Goal: Information Seeking & Learning: Learn about a topic

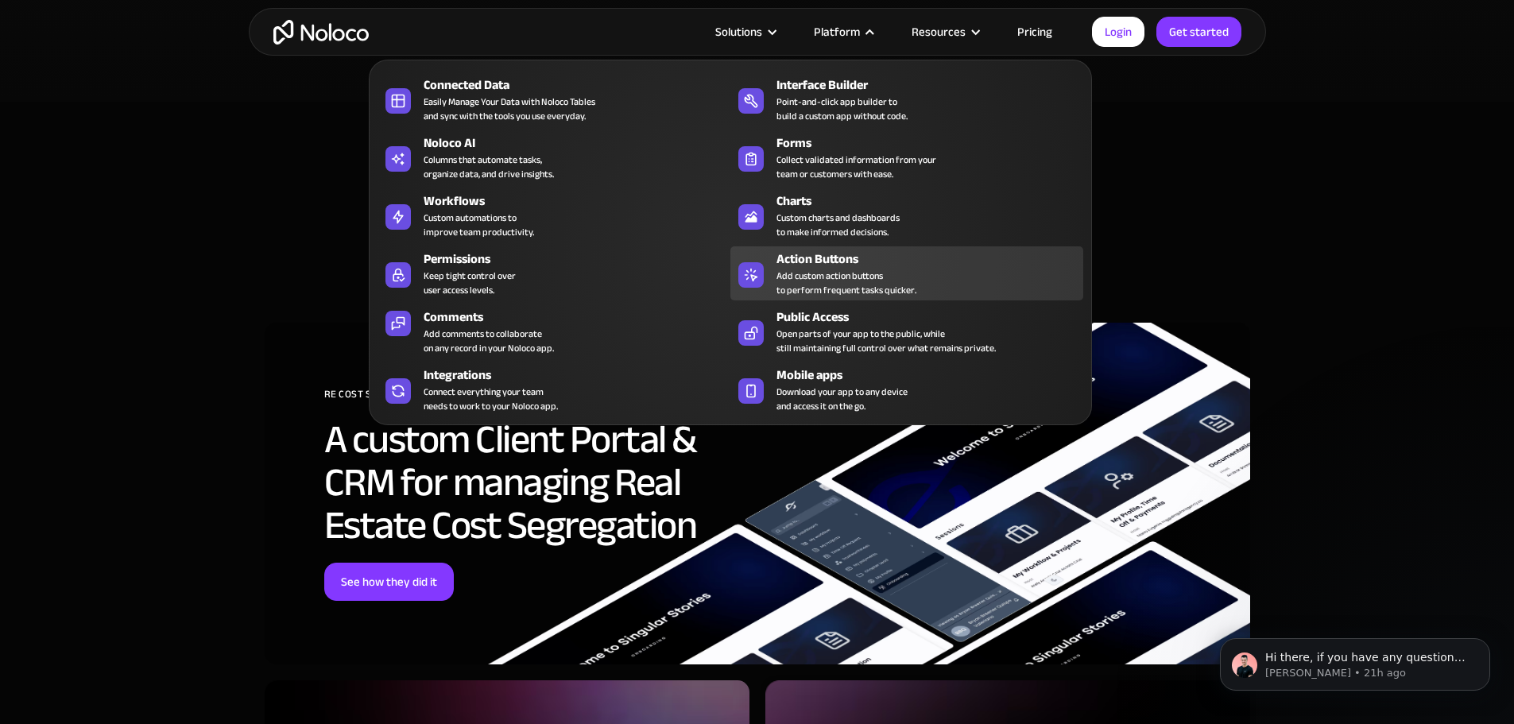
click at [820, 295] on div "Add custom action buttons to perform frequent tasks quicker." at bounding box center [846, 283] width 140 height 29
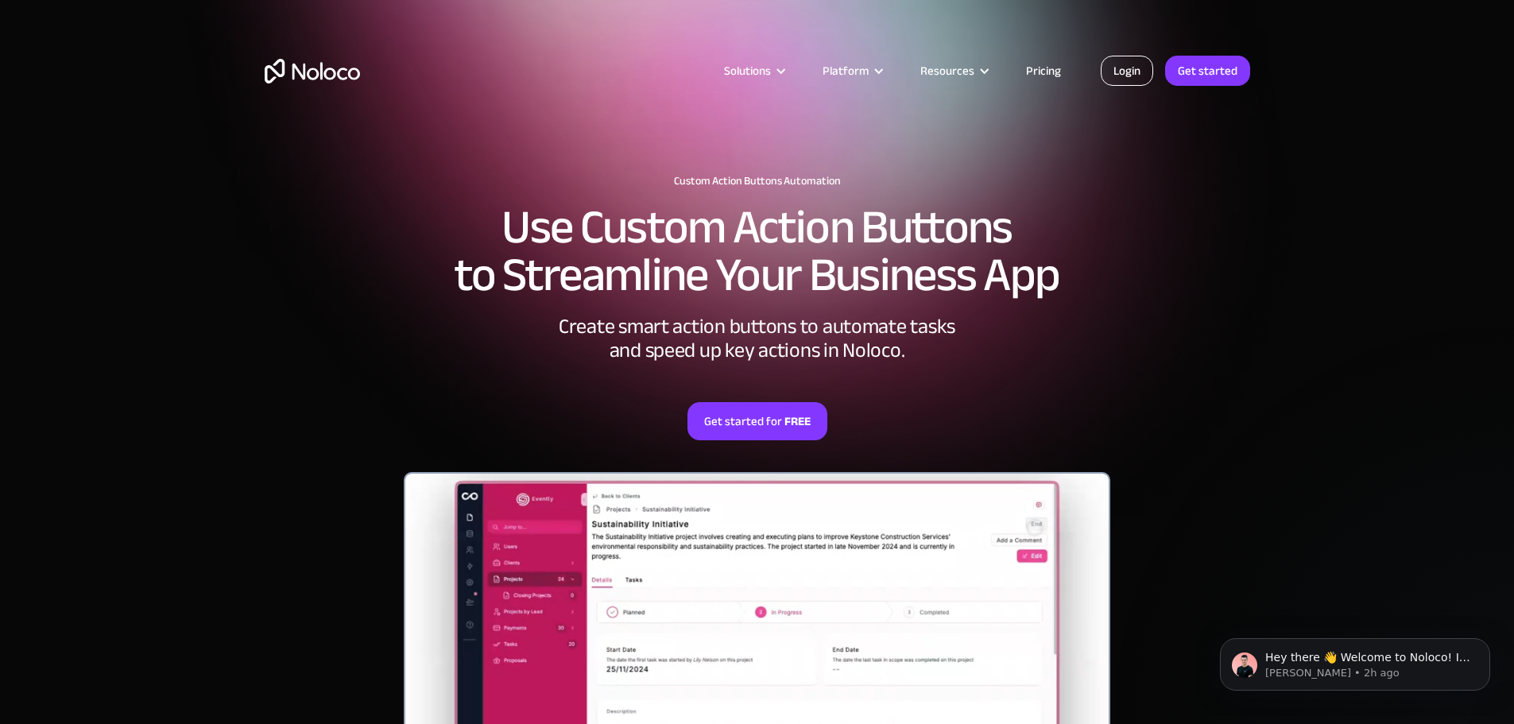
click at [1138, 69] on link "Login" at bounding box center [1127, 71] width 52 height 30
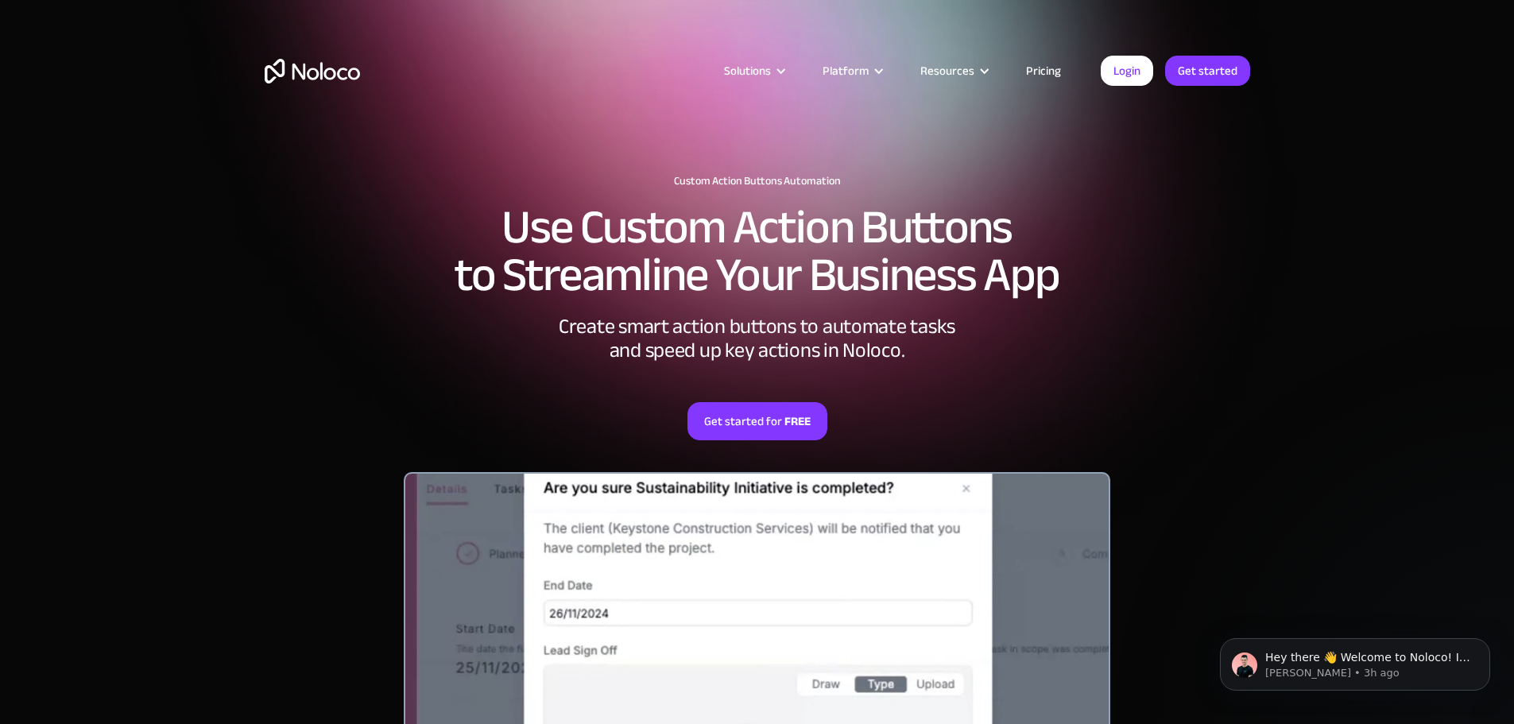
click at [346, 323] on div "Custom Action Buttons Automation Use Custom Action Buttons to Streamline Your B…" at bounding box center [757, 538] width 1017 height 758
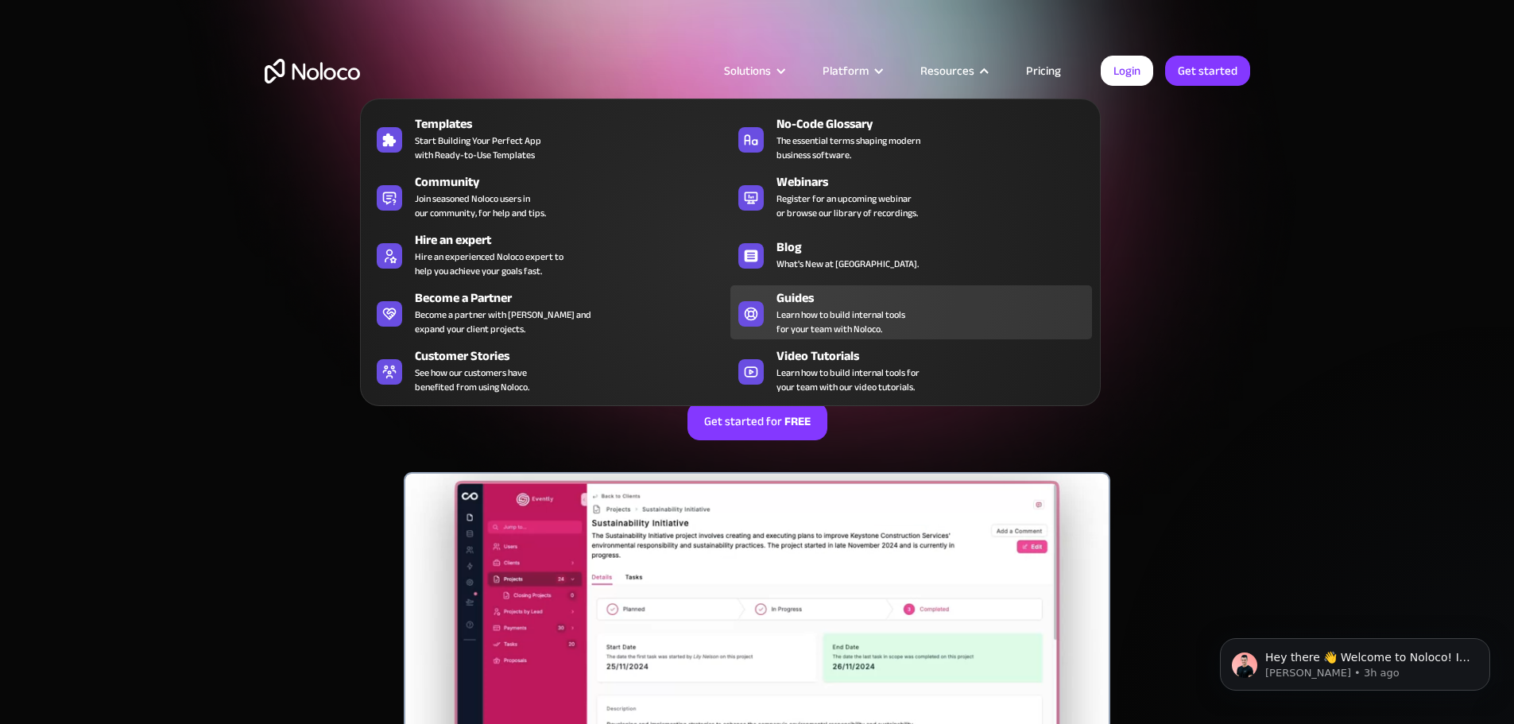
click at [795, 314] on span "Learn how to build internal tools for your team with Noloco." at bounding box center [840, 322] width 129 height 29
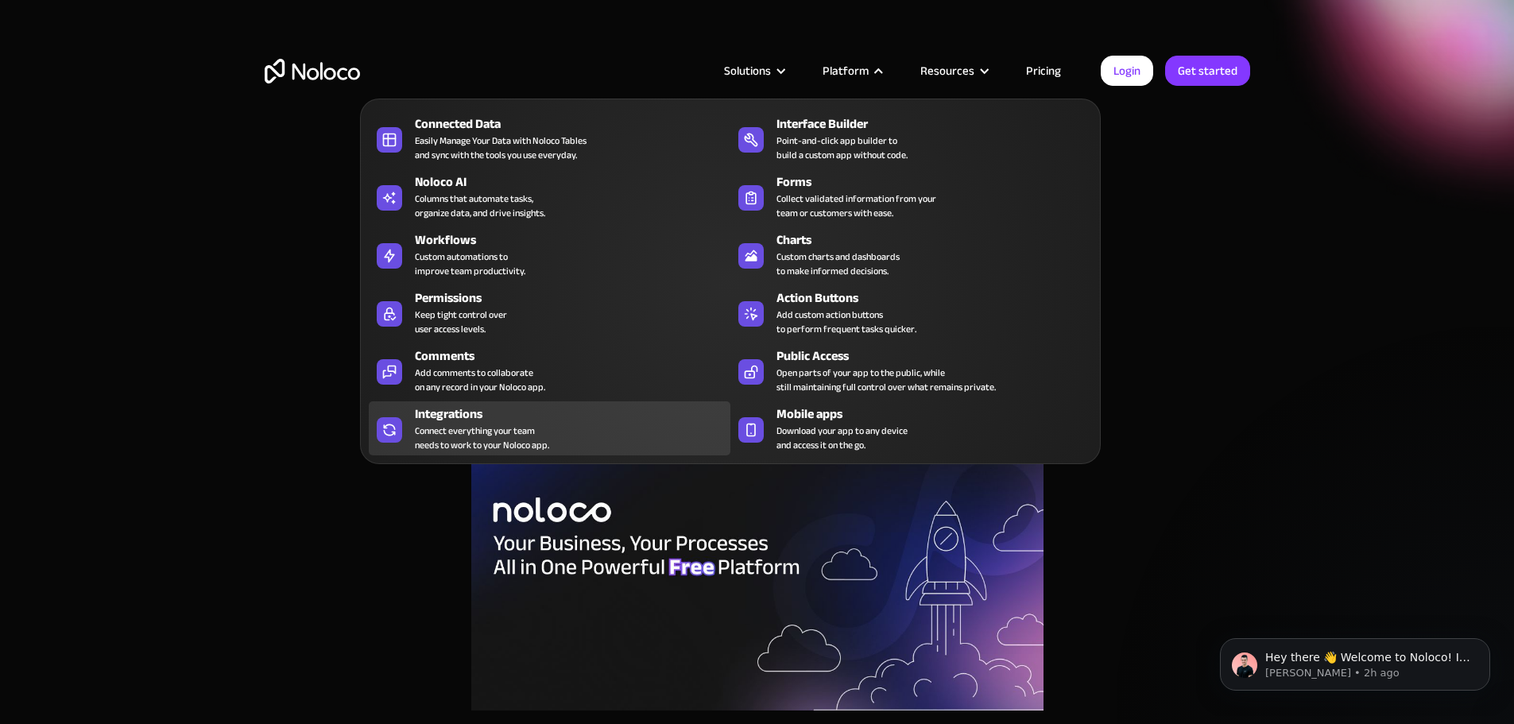
click at [450, 424] on div "Integrations" at bounding box center [576, 413] width 323 height 19
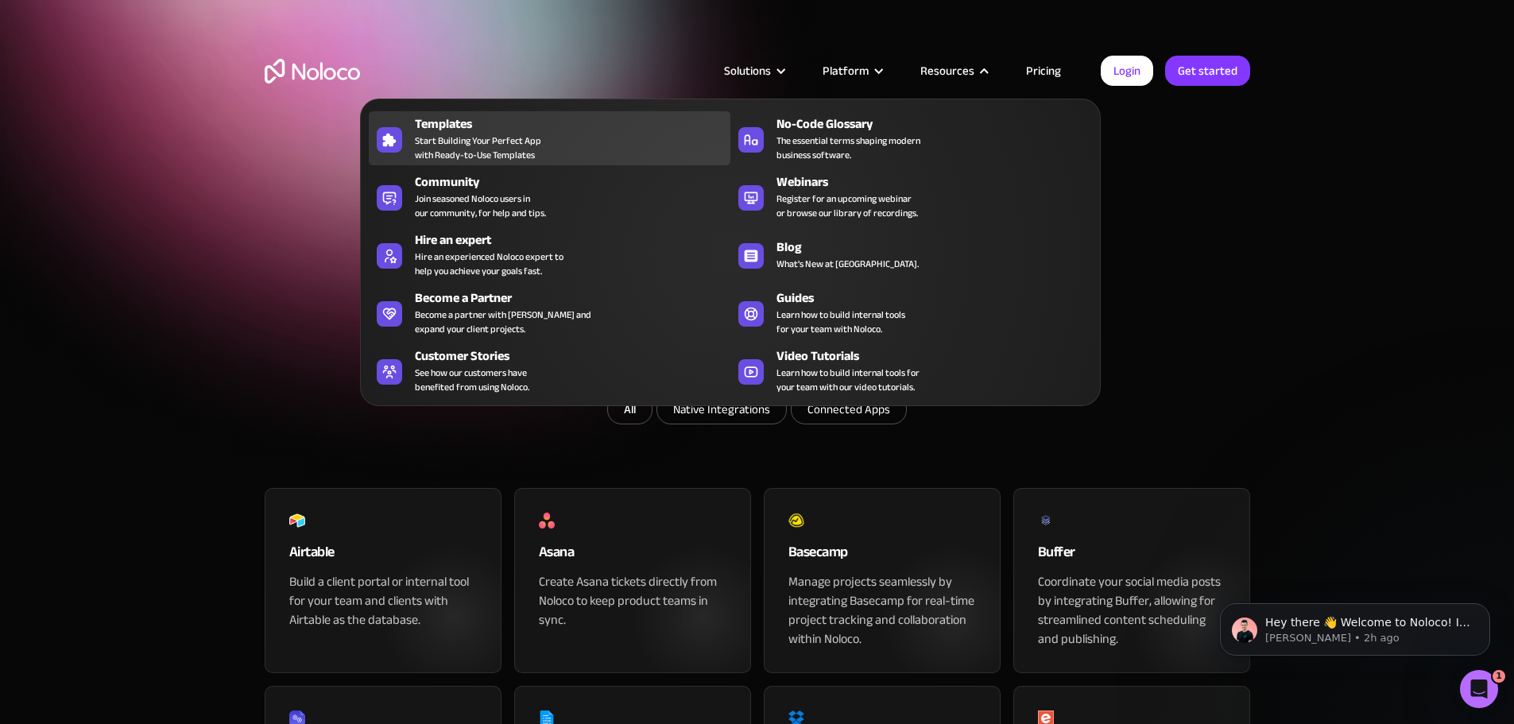
click at [519, 149] on span "Start Building Your Perfect App with Ready-to-Use Templates" at bounding box center [478, 148] width 126 height 29
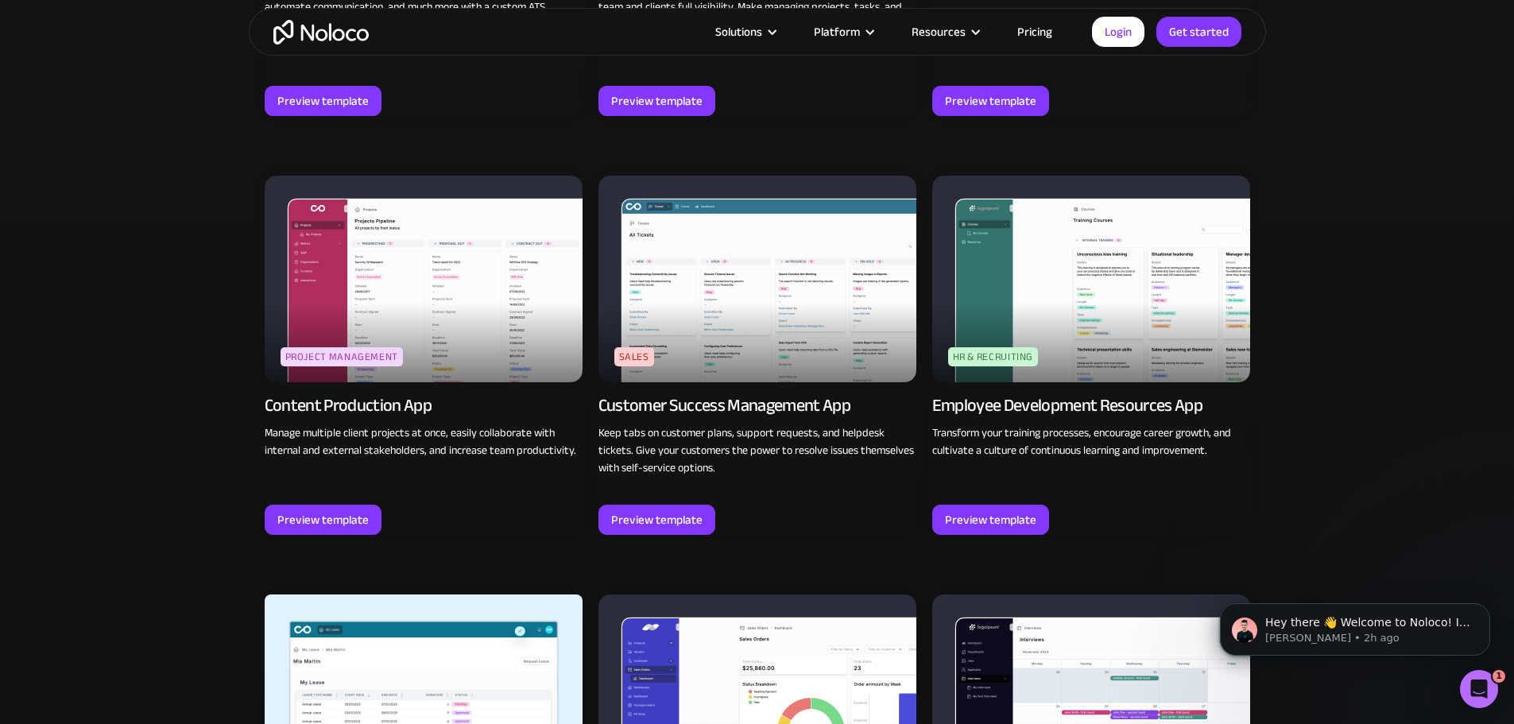
scroll to position [1525, 0]
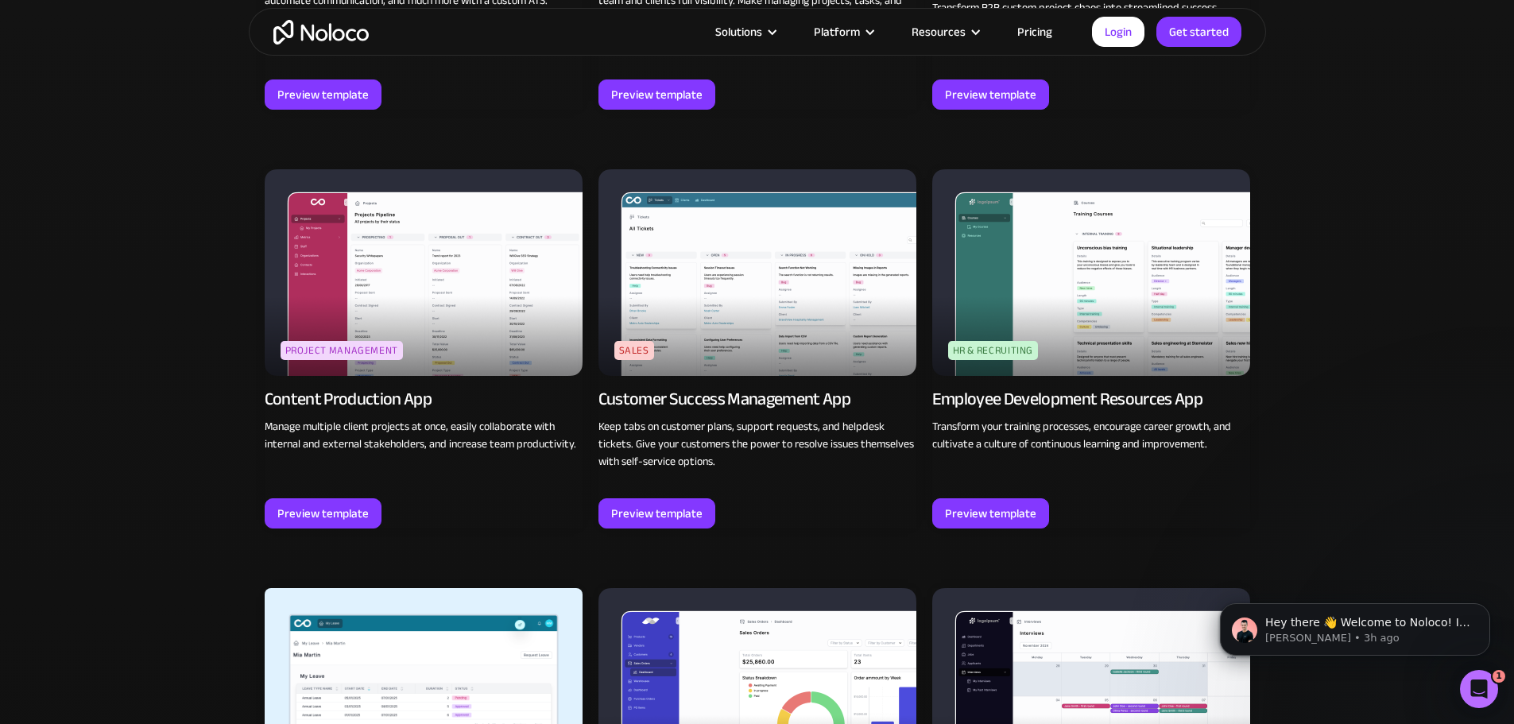
click at [491, 284] on img at bounding box center [424, 272] width 318 height 207
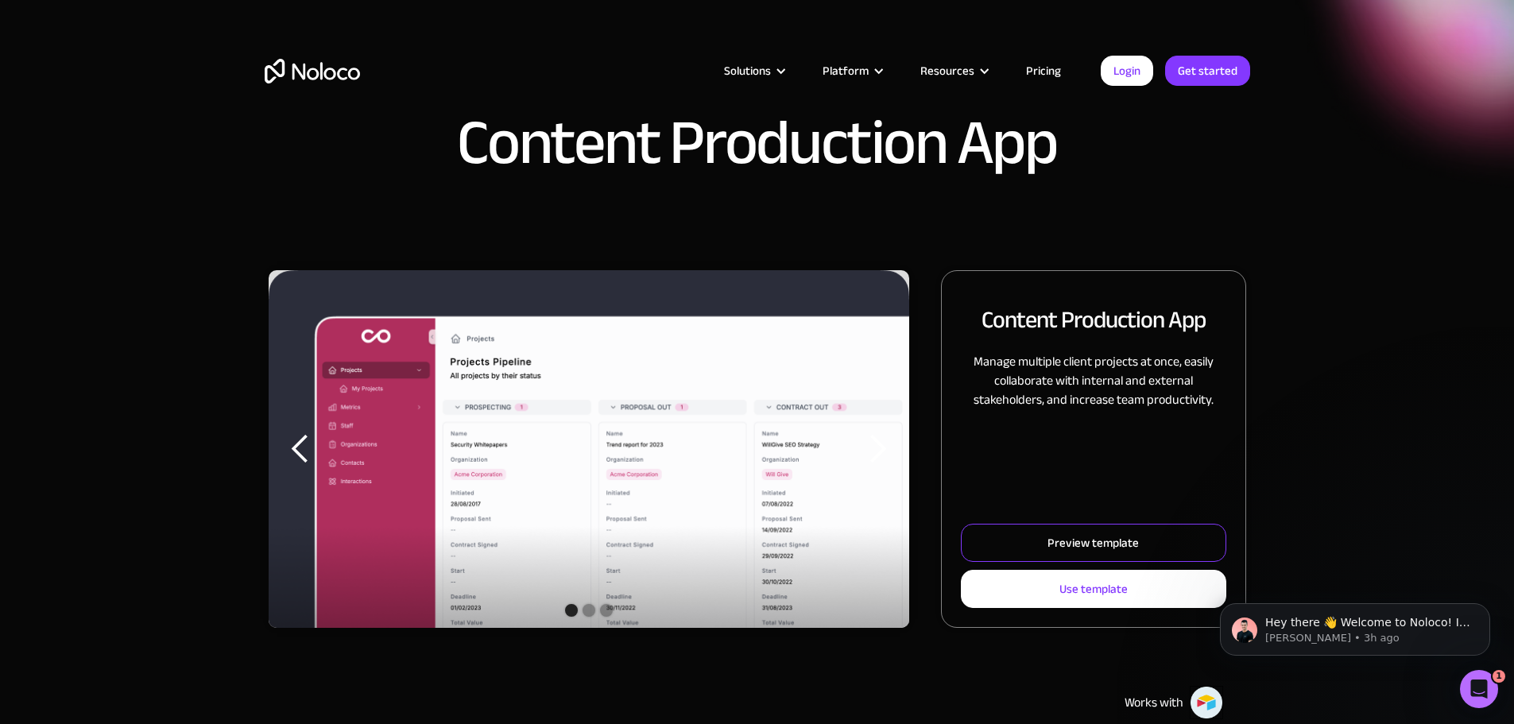
click at [1047, 553] on div "Preview template" at bounding box center [1092, 542] width 91 height 21
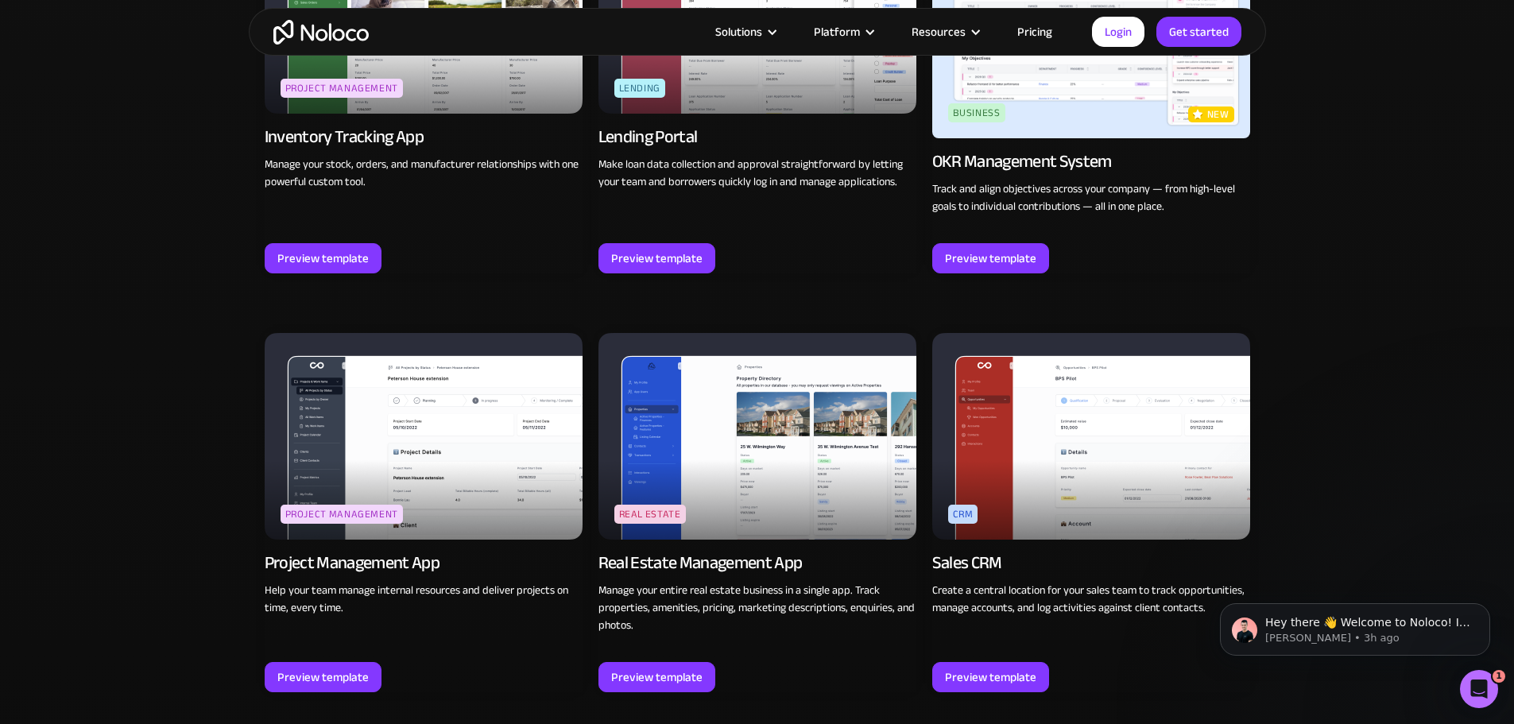
scroll to position [2657, 0]
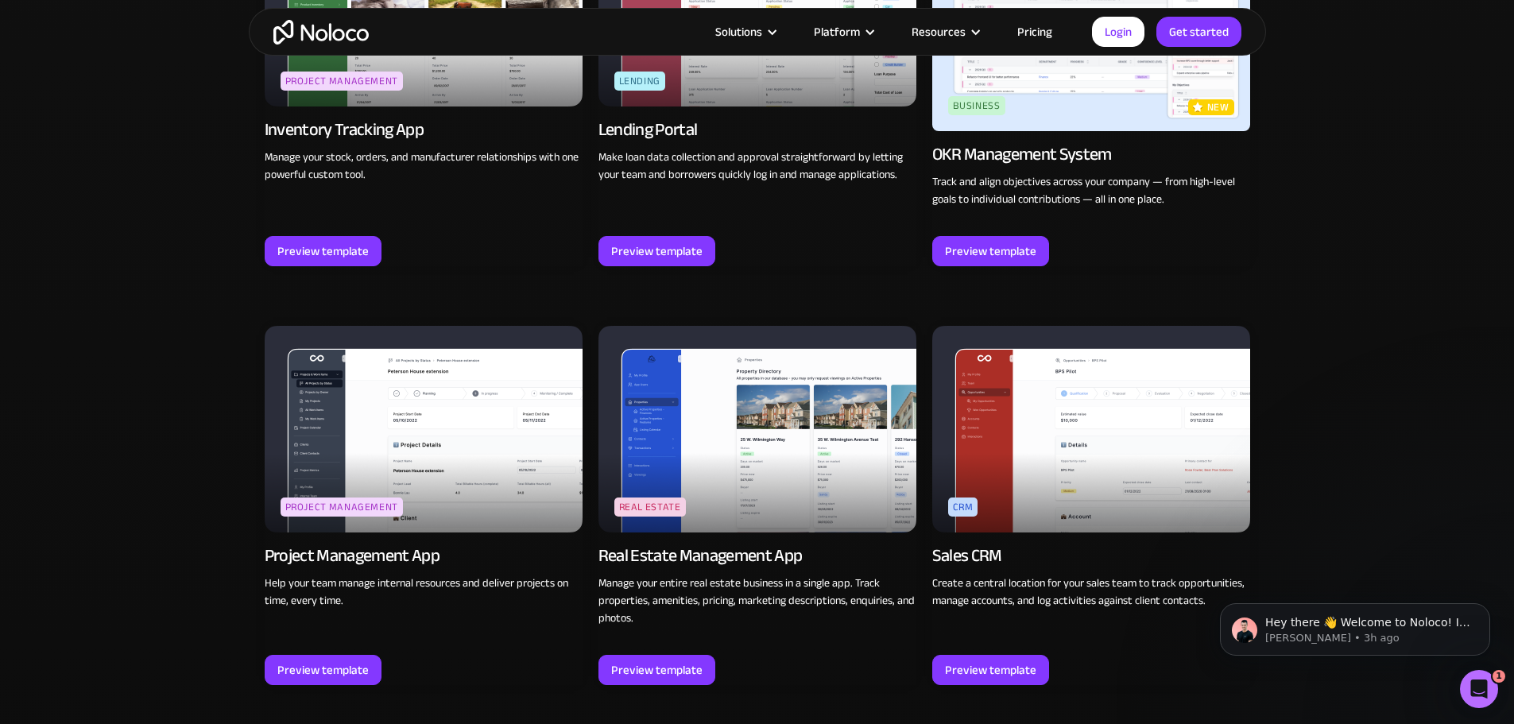
click at [169, 358] on div "Browse professional, no code app templates Explore templates for a wide range o…" at bounding box center [757, 349] width 1514 height 4125
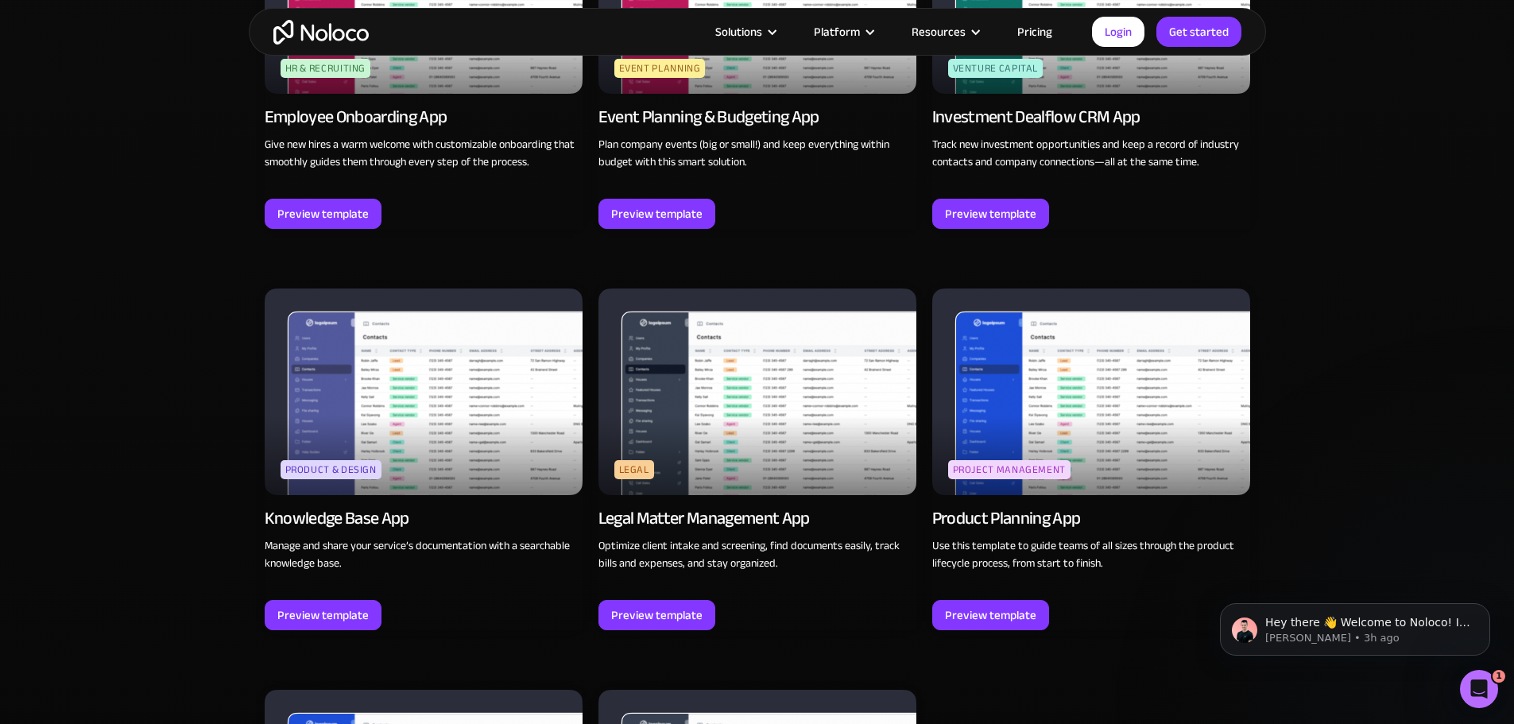
scroll to position [3960, 0]
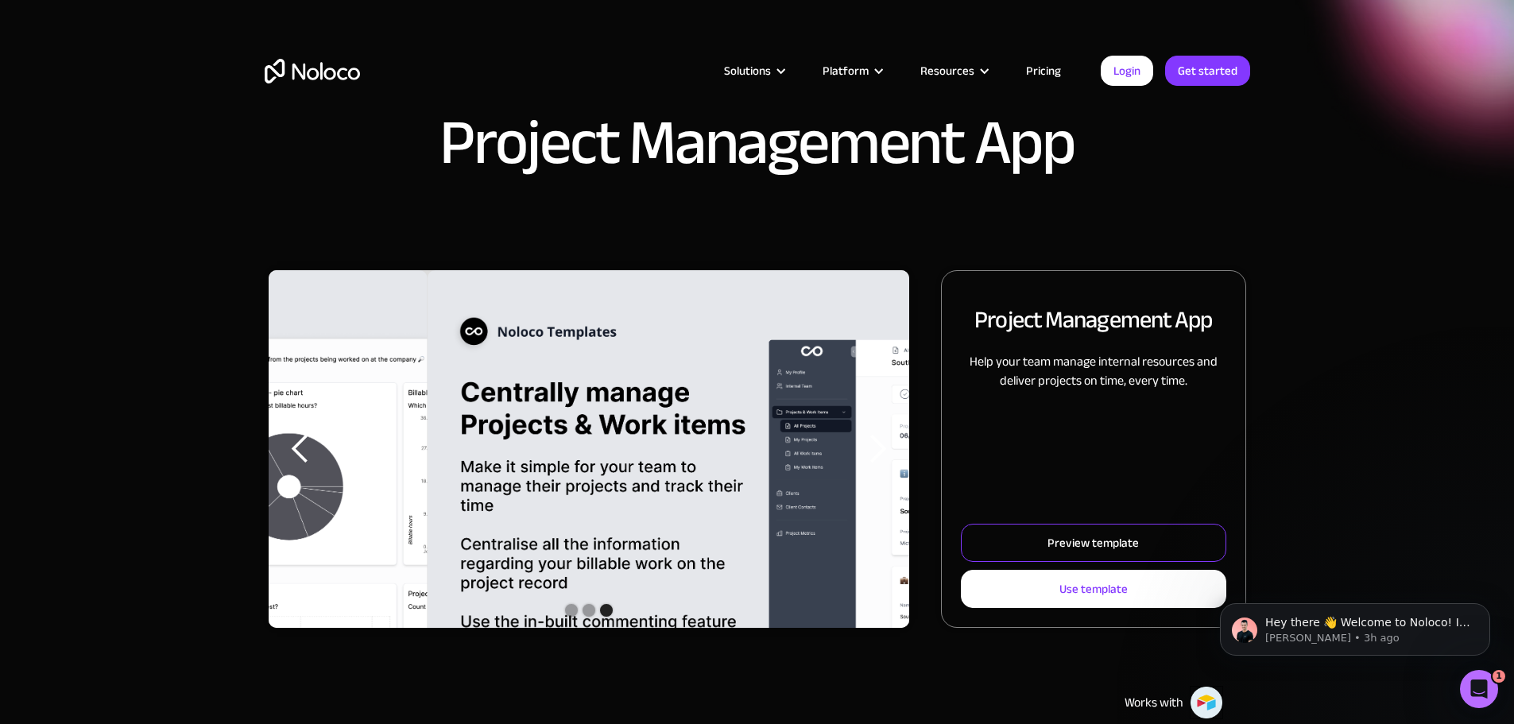
click at [1047, 553] on div "Preview template" at bounding box center [1092, 542] width 91 height 21
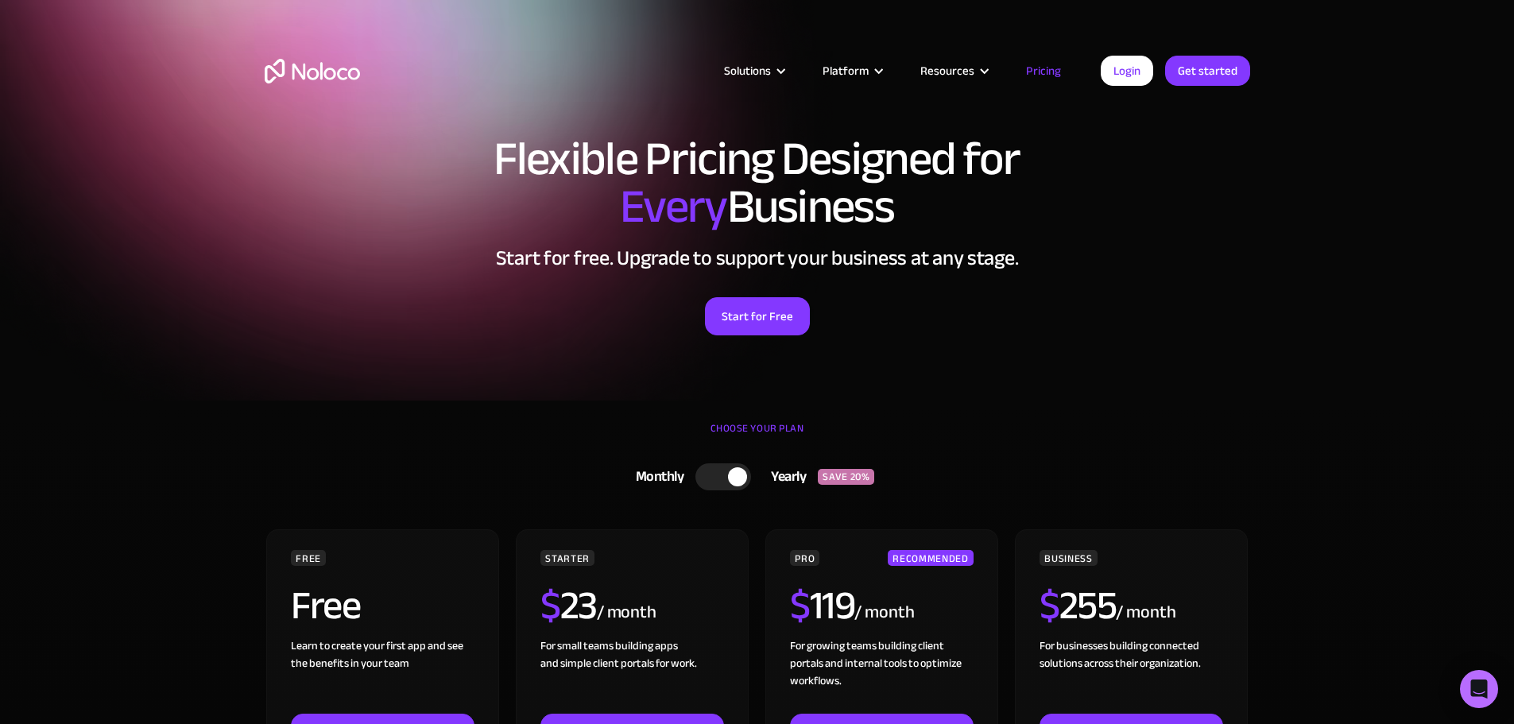
click at [1099, 322] on div "Start for Free" at bounding box center [757, 310] width 985 height 49
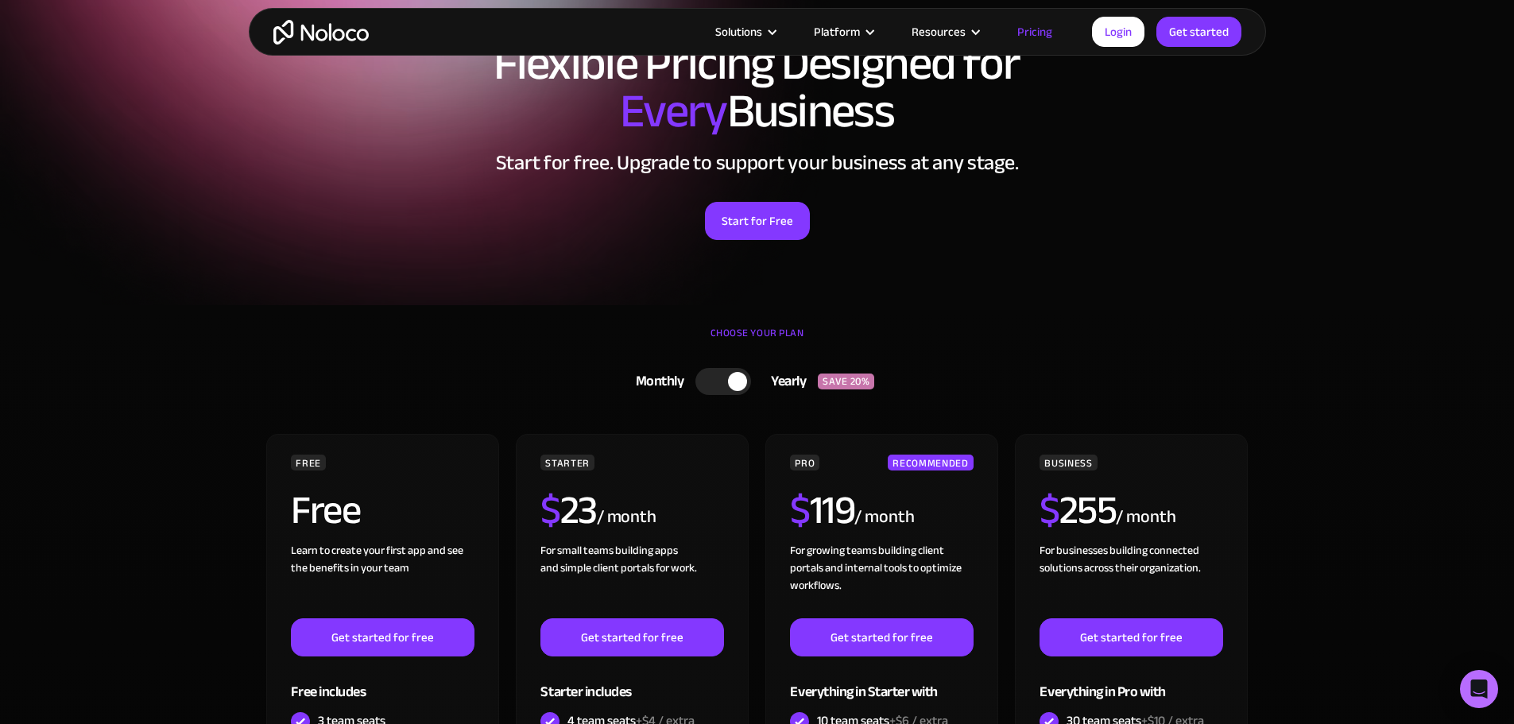
scroll to position [127, 0]
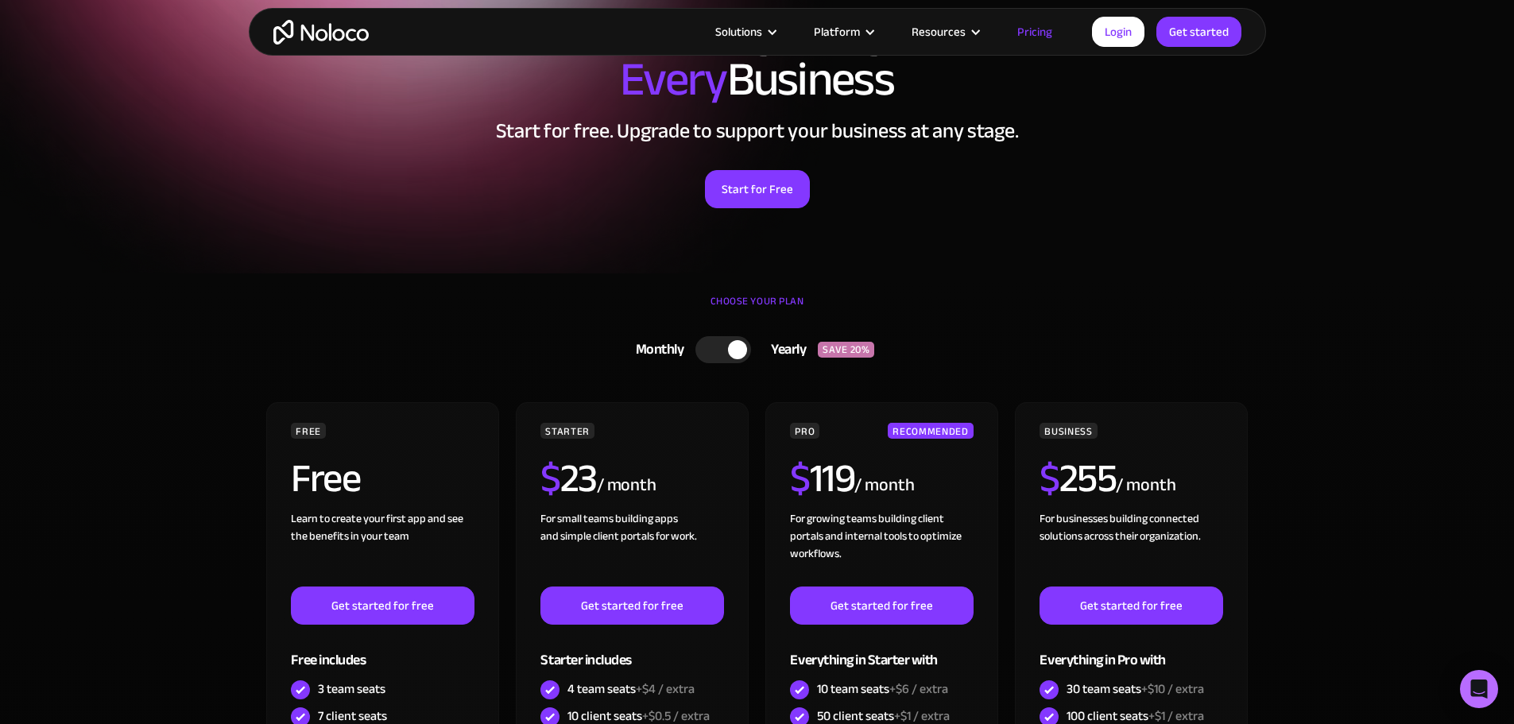
click at [740, 350] on div at bounding box center [737, 349] width 19 height 19
